Goal: Information Seeking & Learning: Learn about a topic

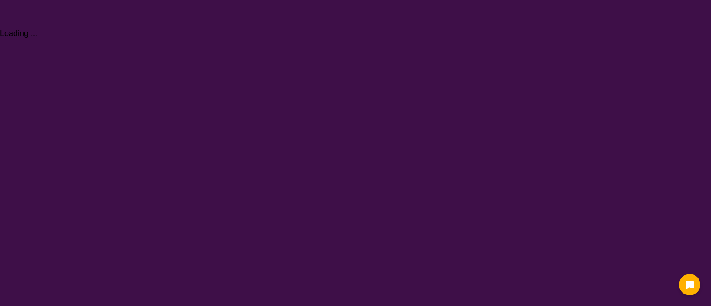
select select "Allied Health Assistant"
select select "AD"
select select "NDIS"
select select "Allied Health Assistant"
select select "AD"
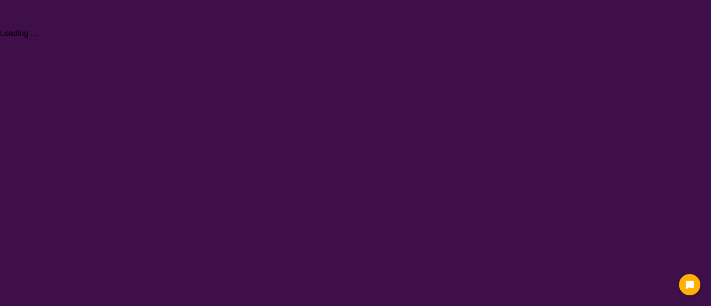
select select "NDIS"
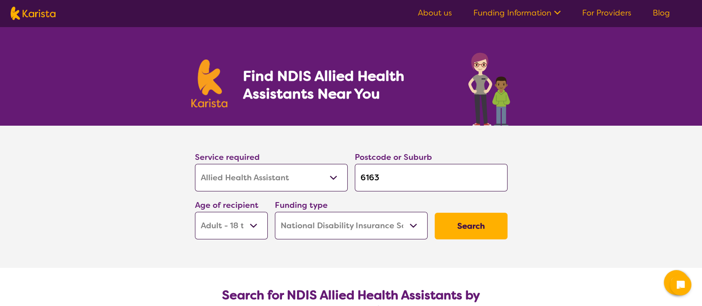
click at [431, 14] on link "About us" at bounding box center [435, 13] width 34 height 11
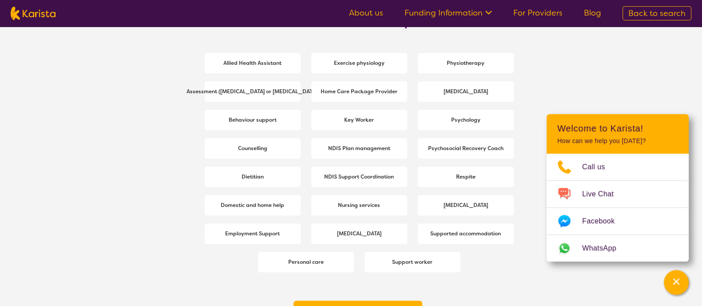
scroll to position [1226, 0]
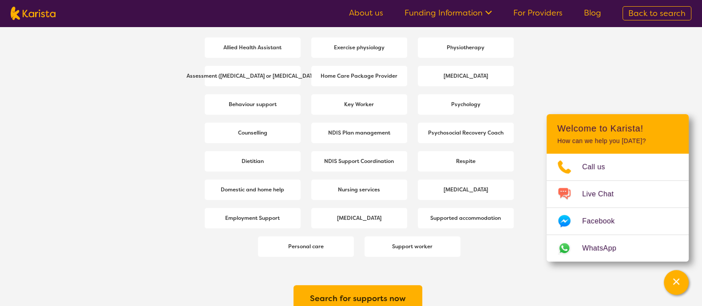
click at [477, 17] on link "Funding Information" at bounding box center [448, 13] width 87 height 11
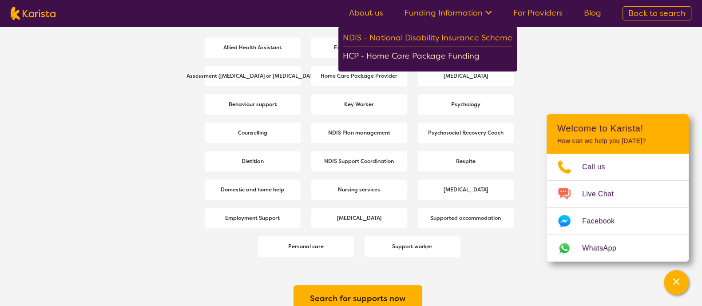
click at [403, 49] on div "HCP - Home Care Package Funding" at bounding box center [428, 57] width 170 height 16
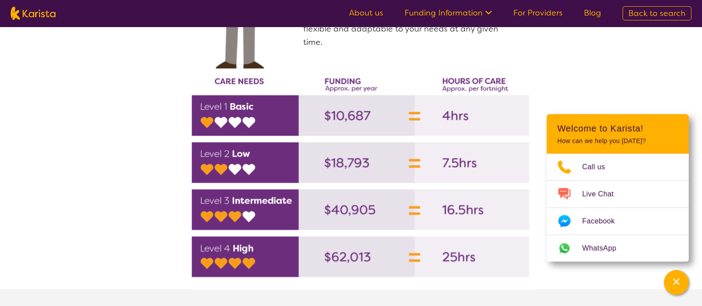
scroll to position [1281, 0]
click at [373, 224] on img at bounding box center [362, 178] width 348 height 208
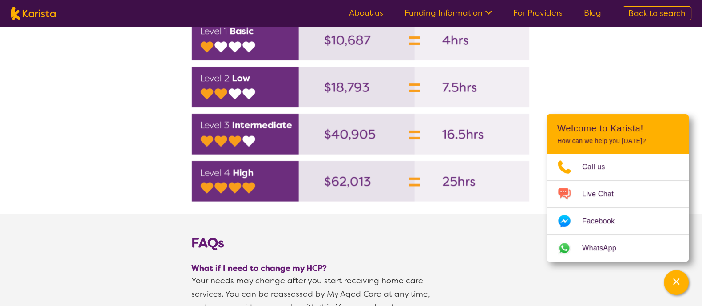
scroll to position [1344, 0]
